Goal: Use online tool/utility: Utilize a website feature to perform a specific function

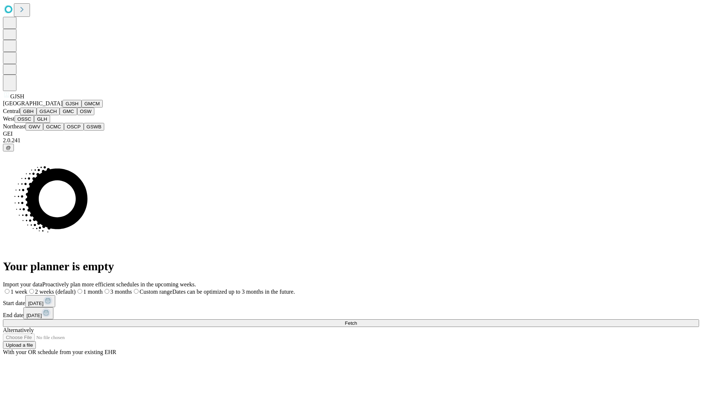
click at [62, 107] on button "GJSH" at bounding box center [71, 104] width 19 height 8
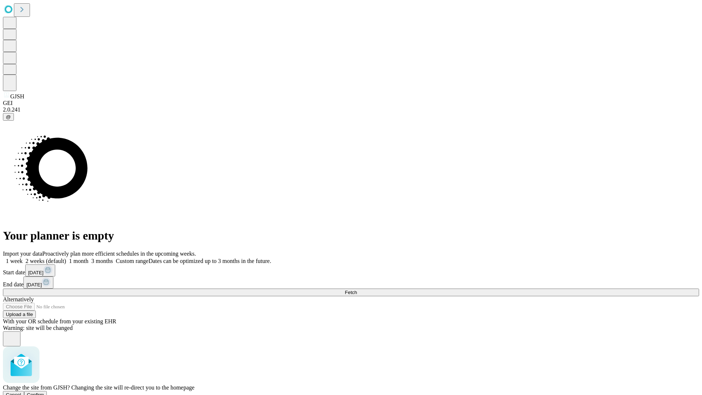
click at [44, 392] on span "Confirm" at bounding box center [35, 394] width 17 height 5
click at [88, 258] on label "1 month" at bounding box center [77, 261] width 22 height 6
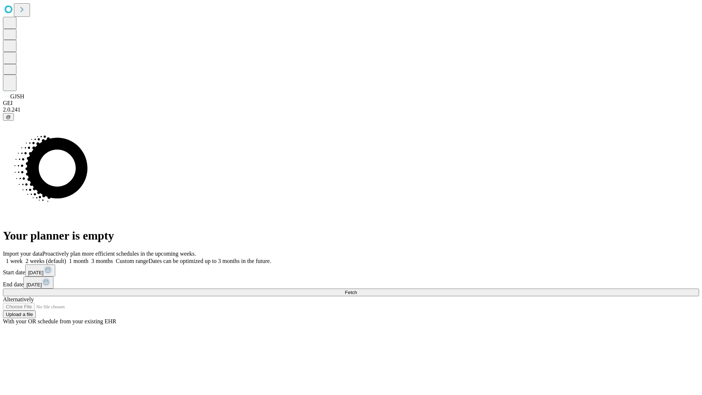
click at [357, 289] on span "Fetch" at bounding box center [351, 291] width 12 height 5
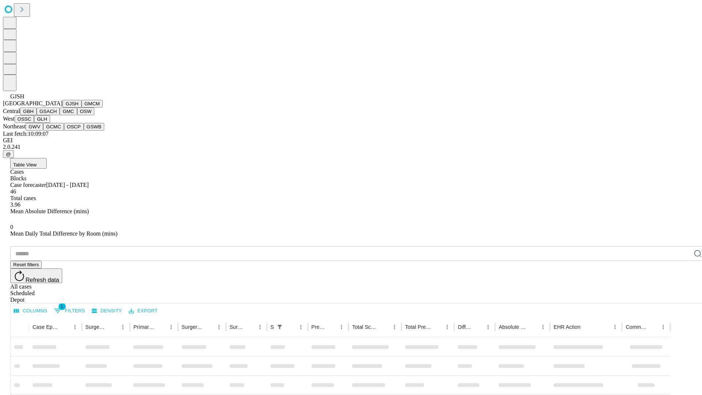
click at [81, 107] on button "GMCM" at bounding box center [91, 104] width 21 height 8
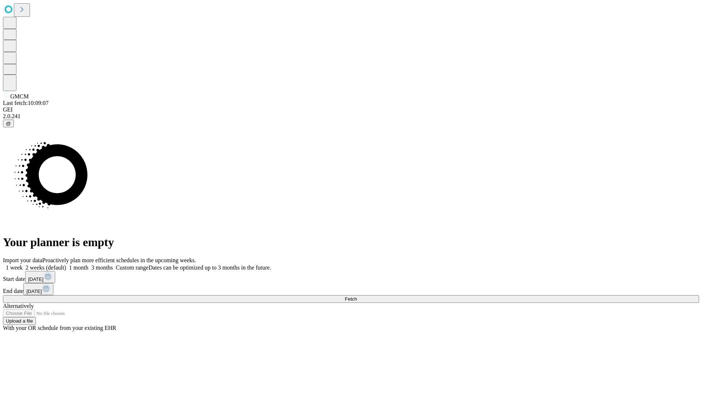
click at [88, 264] on label "1 month" at bounding box center [77, 267] width 22 height 6
click at [357, 296] on span "Fetch" at bounding box center [351, 298] width 12 height 5
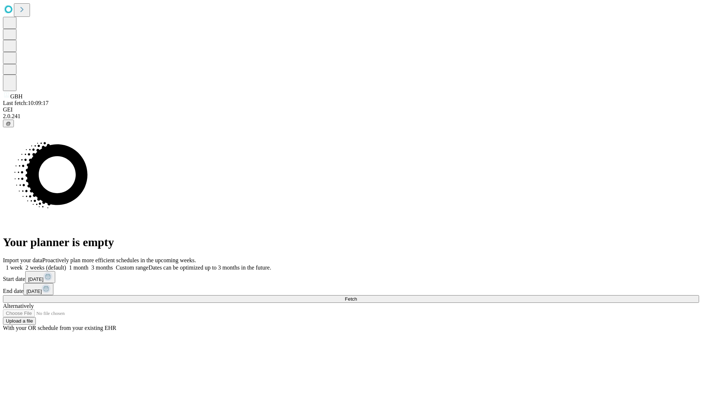
click at [88, 264] on label "1 month" at bounding box center [77, 267] width 22 height 6
click at [357, 296] on span "Fetch" at bounding box center [351, 298] width 12 height 5
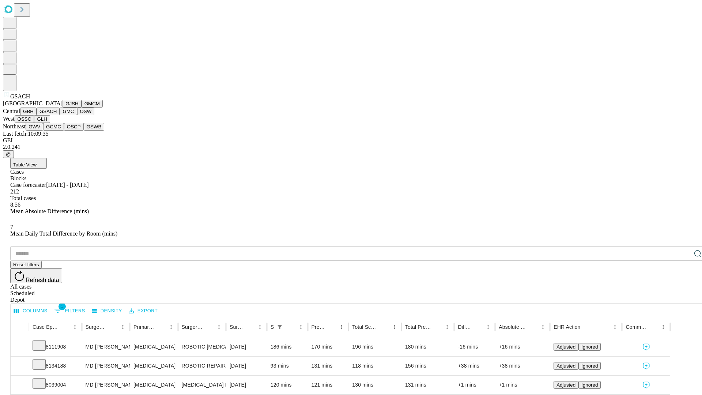
click at [60, 115] on button "GMC" at bounding box center [68, 111] width 17 height 8
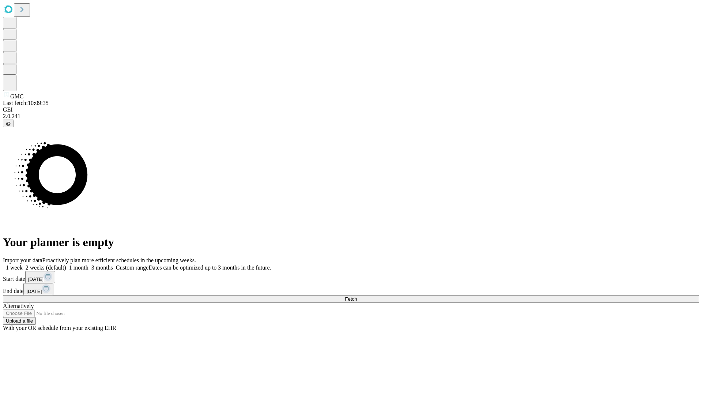
click at [88, 264] on label "1 month" at bounding box center [77, 267] width 22 height 6
click at [357, 296] on span "Fetch" at bounding box center [351, 298] width 12 height 5
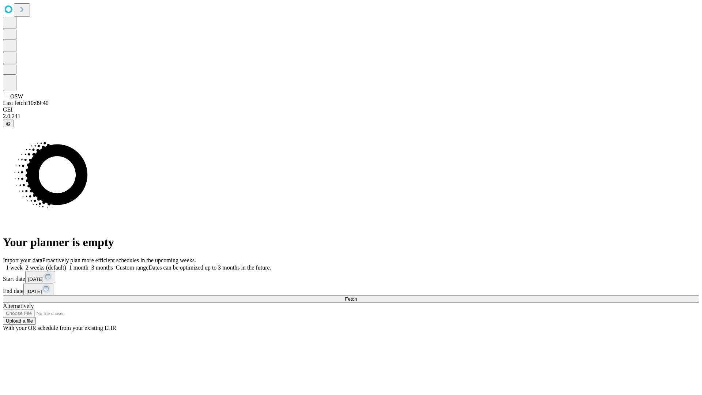
click at [88, 264] on label "1 month" at bounding box center [77, 267] width 22 height 6
click at [357, 296] on span "Fetch" at bounding box center [351, 298] width 12 height 5
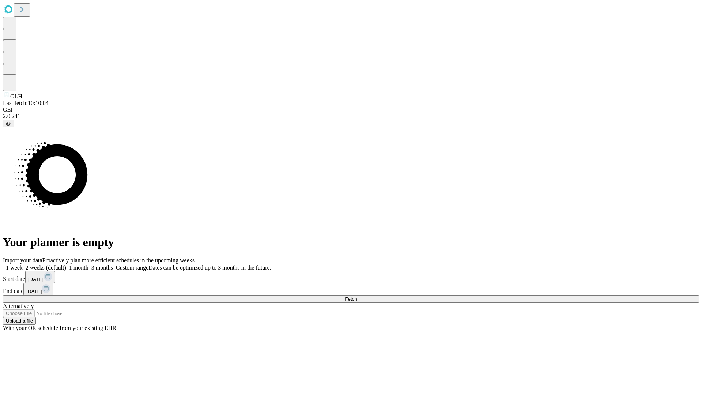
click at [88, 264] on label "1 month" at bounding box center [77, 267] width 22 height 6
click at [357, 296] on span "Fetch" at bounding box center [351, 298] width 12 height 5
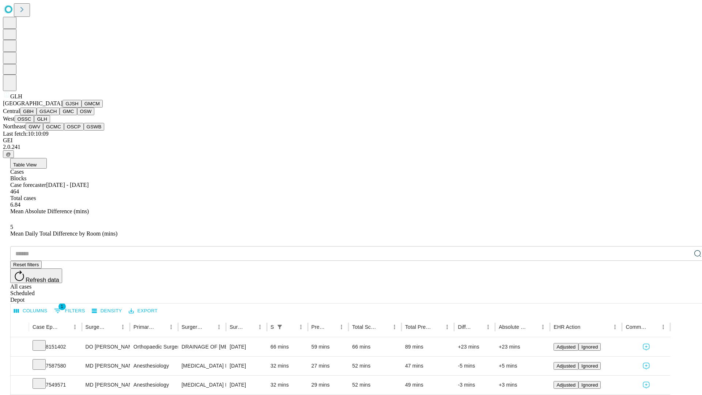
click at [43, 130] on button "GWV" at bounding box center [35, 127] width 18 height 8
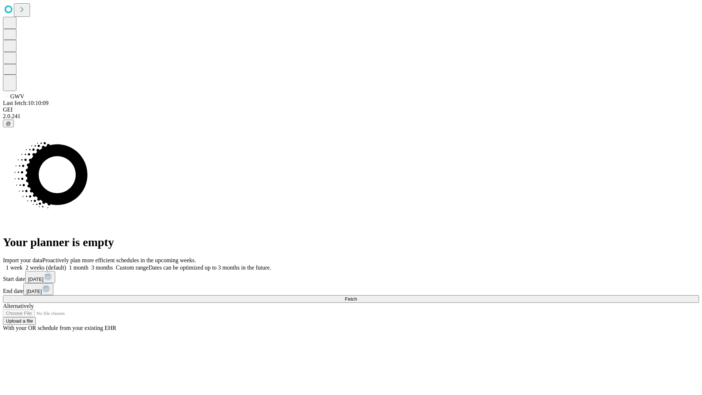
click at [357, 296] on span "Fetch" at bounding box center [351, 298] width 12 height 5
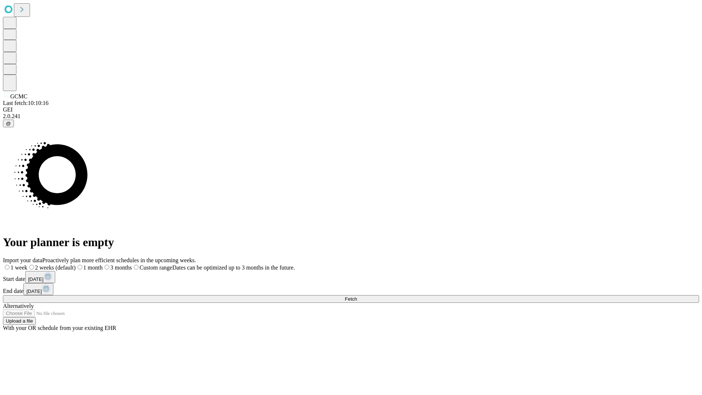
click at [103, 264] on label "1 month" at bounding box center [89, 267] width 27 height 6
click at [357, 296] on span "Fetch" at bounding box center [351, 298] width 12 height 5
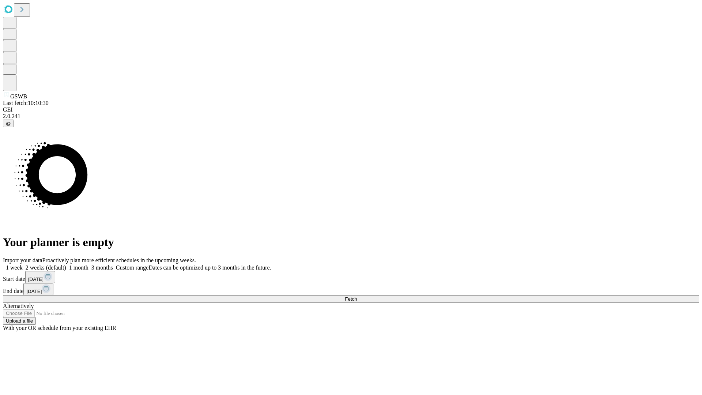
click at [357, 296] on span "Fetch" at bounding box center [351, 298] width 12 height 5
